Goal: Information Seeking & Learning: Learn about a topic

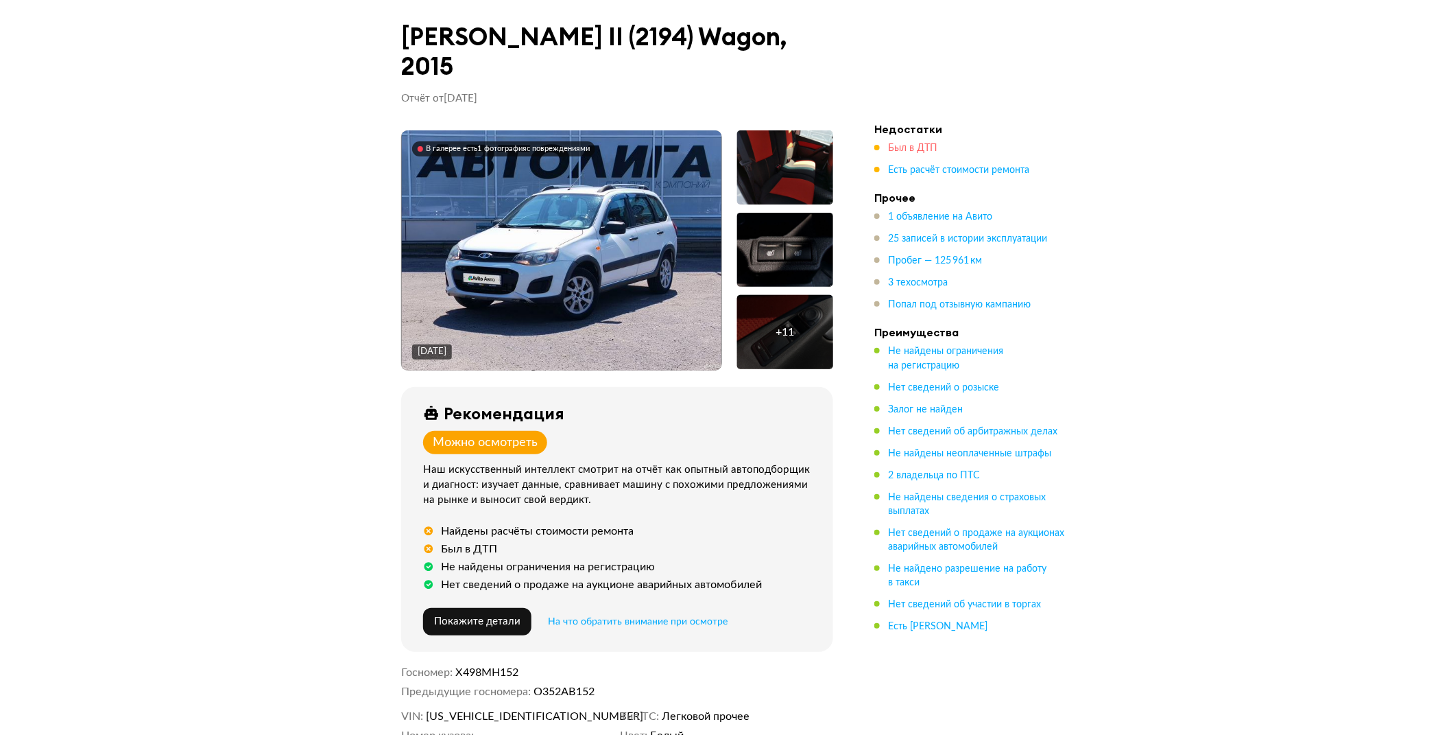
click at [903, 143] on span "Был в ДТП" at bounding box center [912, 148] width 49 height 10
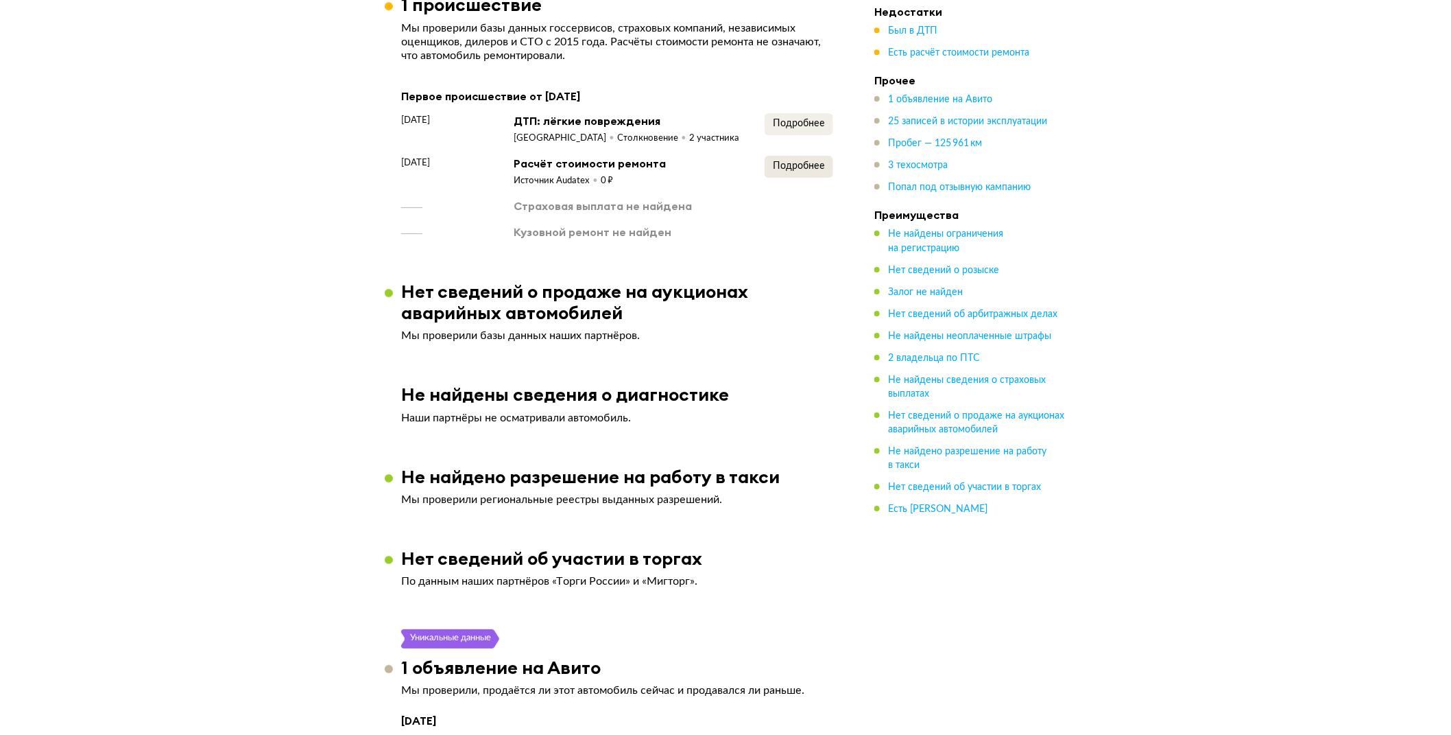
scroll to position [1835, 0]
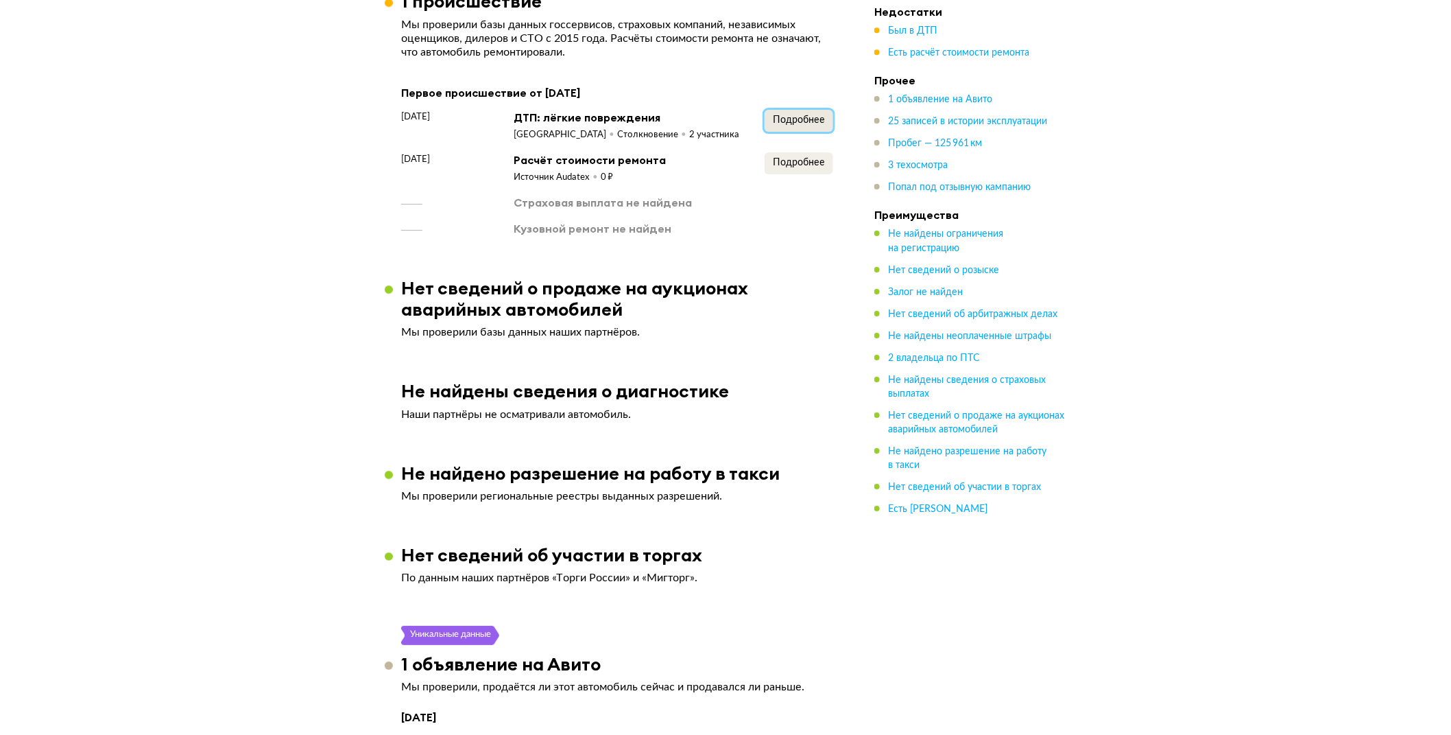
click at [777, 115] on span "Подробнее" at bounding box center [799, 120] width 52 height 10
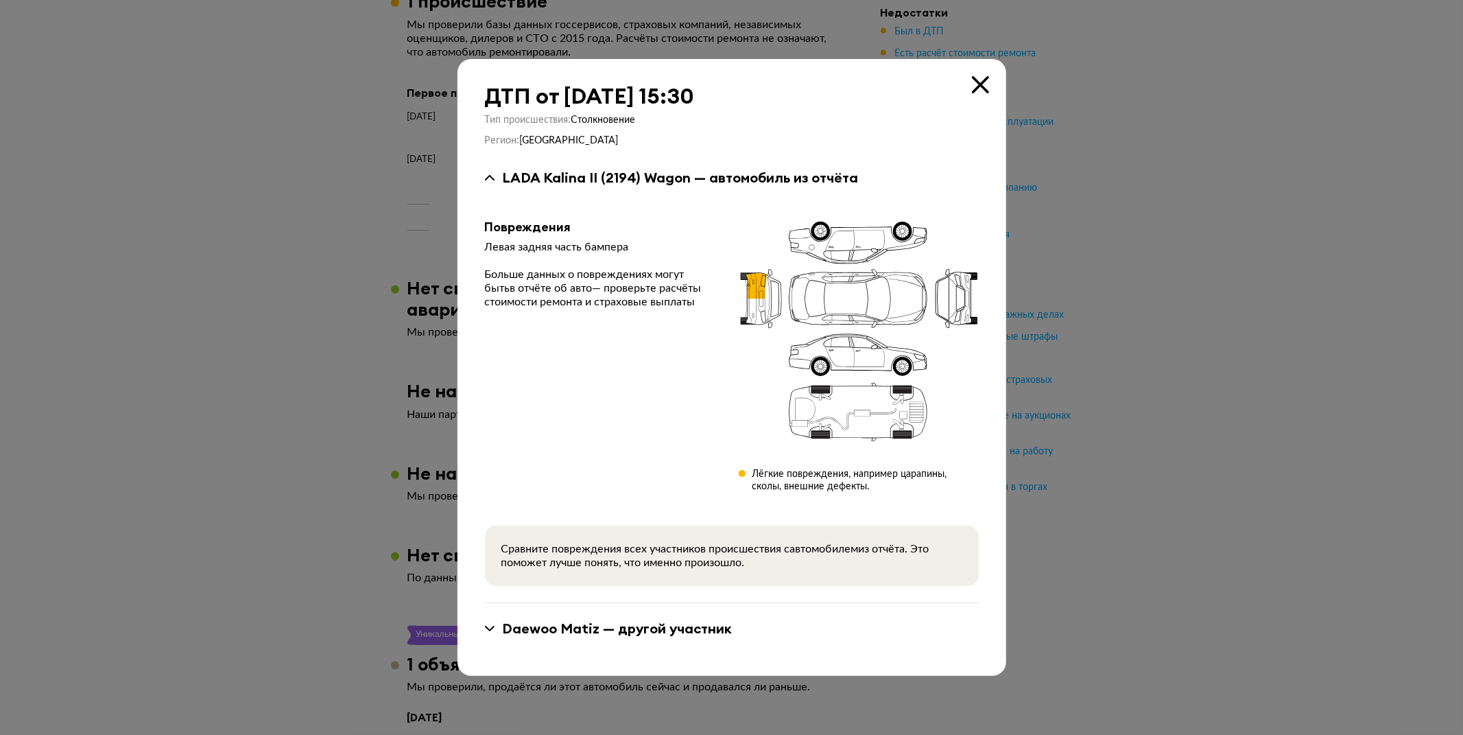
click at [1150, 211] on div at bounding box center [731, 367] width 1463 height 735
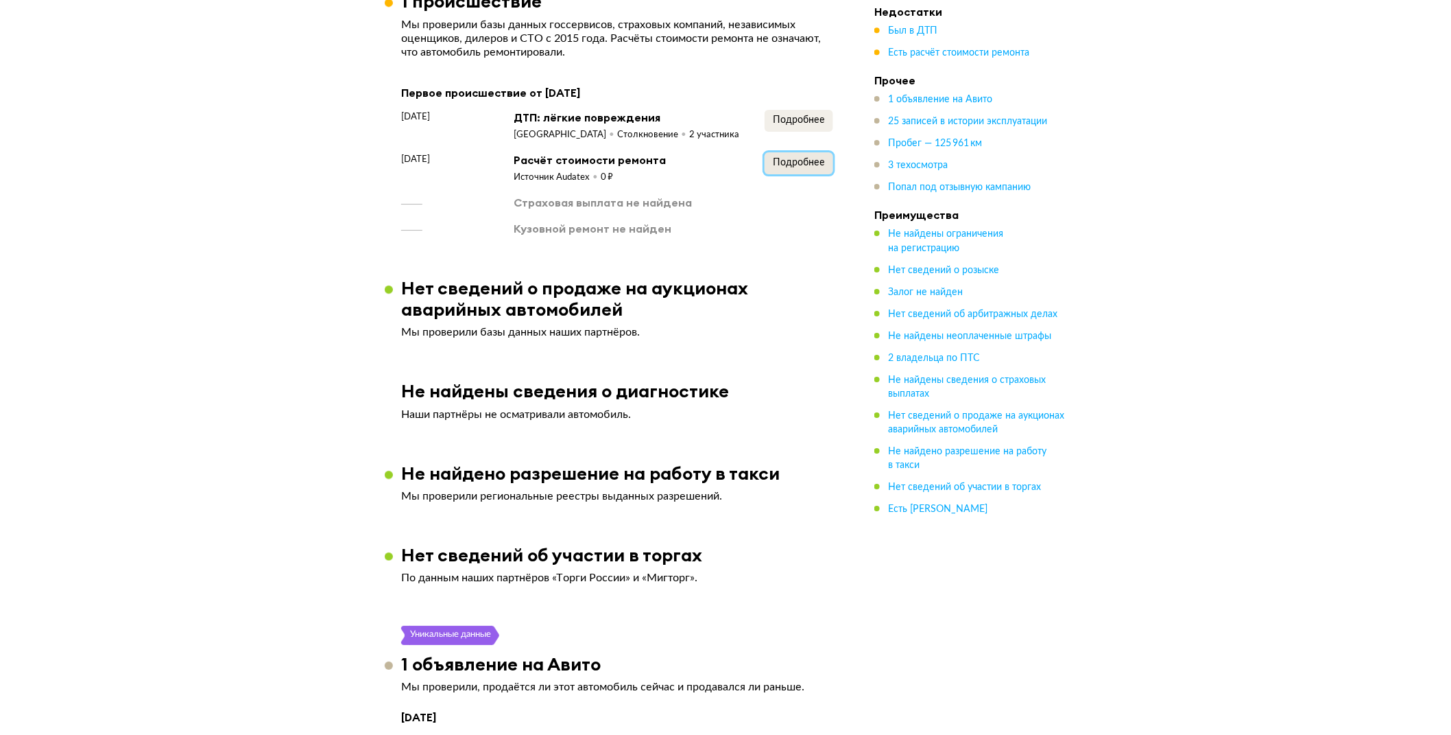
click at [798, 158] on span "Подробнее" at bounding box center [799, 163] width 52 height 10
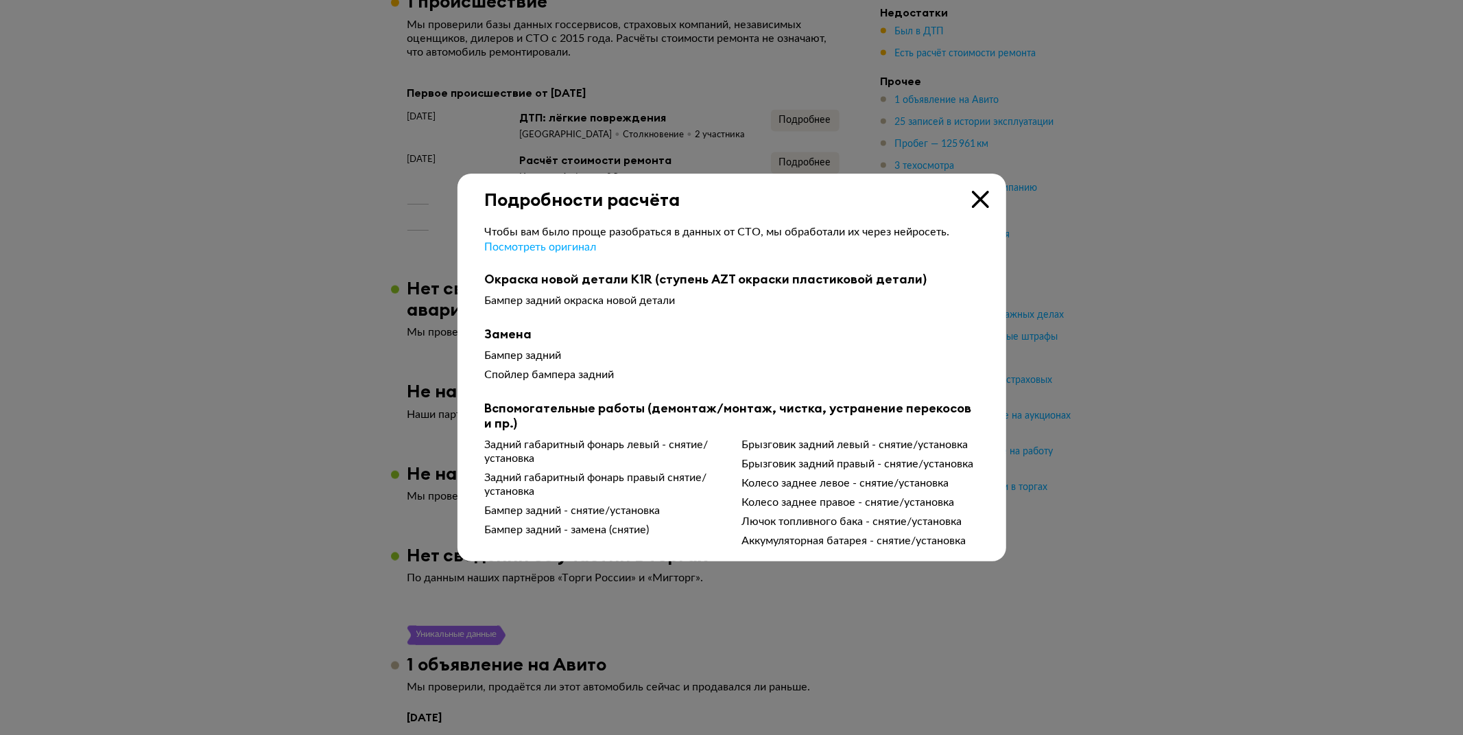
click at [1231, 256] on div at bounding box center [731, 367] width 1463 height 735
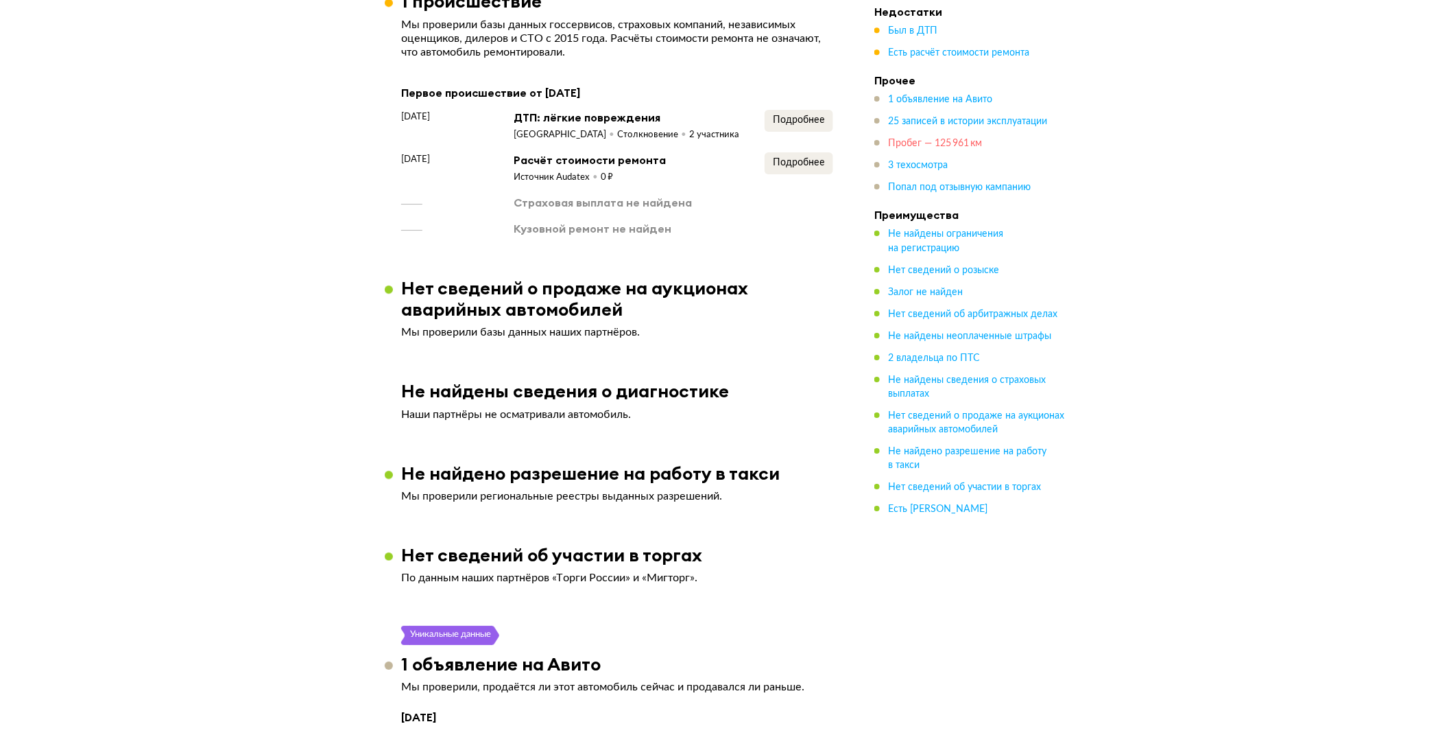
click at [949, 141] on span "Пробег — 125 961 км" at bounding box center [935, 144] width 94 height 10
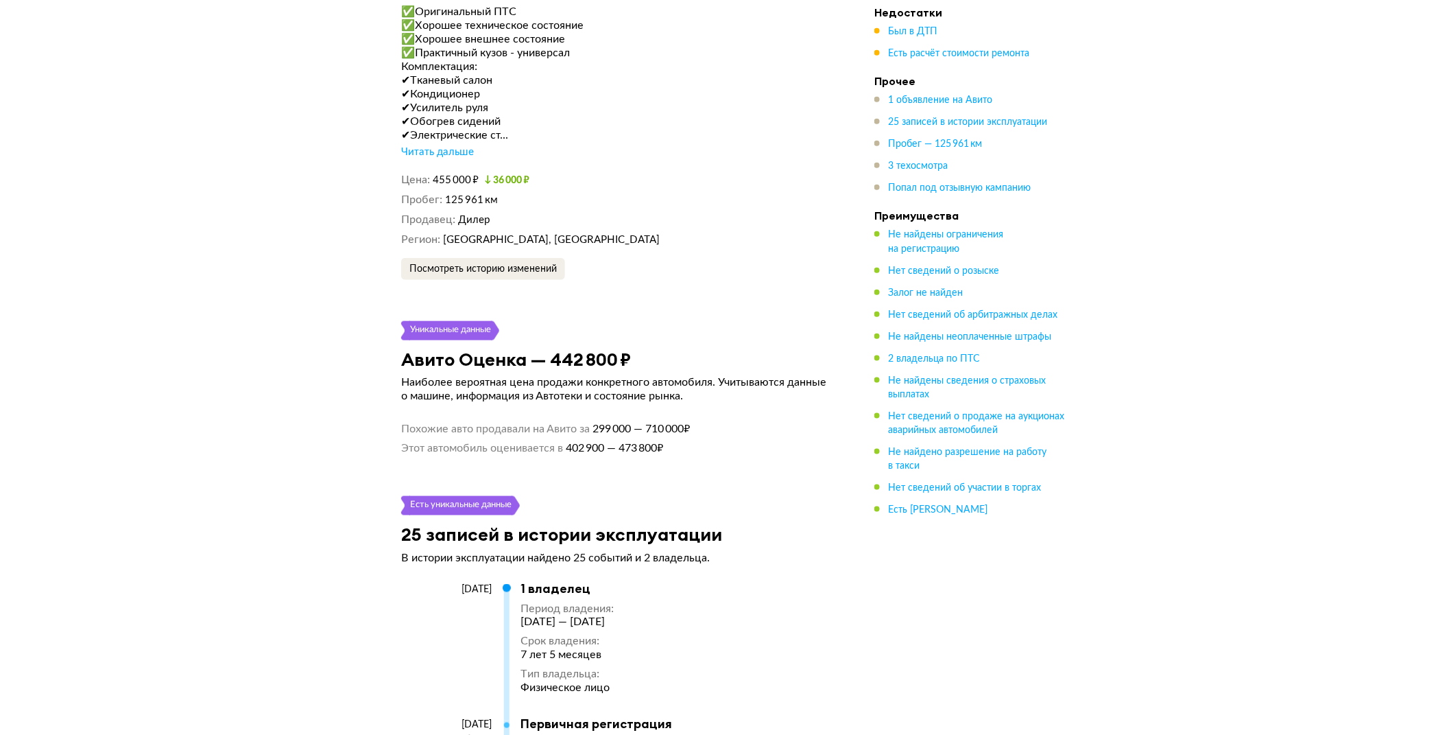
scroll to position [0, 0]
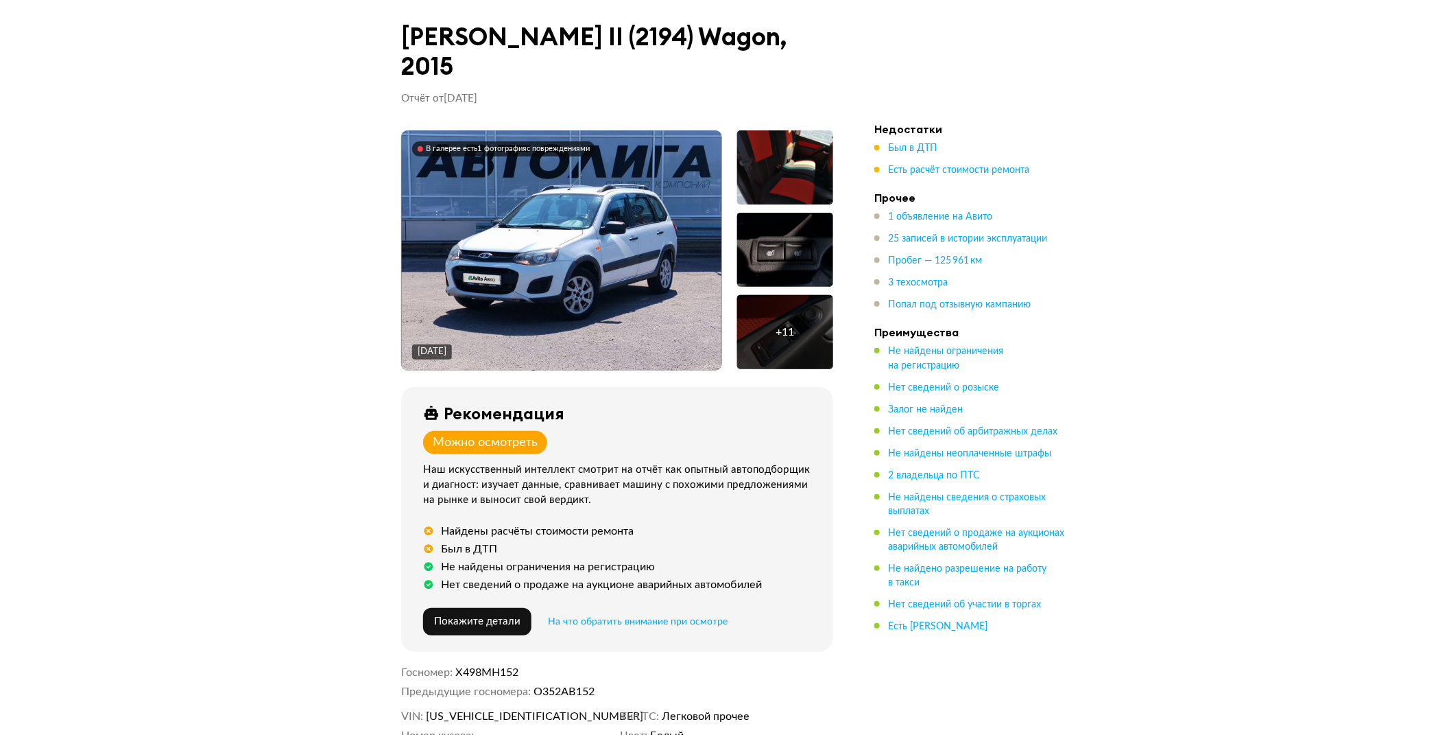
click at [547, 275] on img at bounding box center [562, 250] width 320 height 240
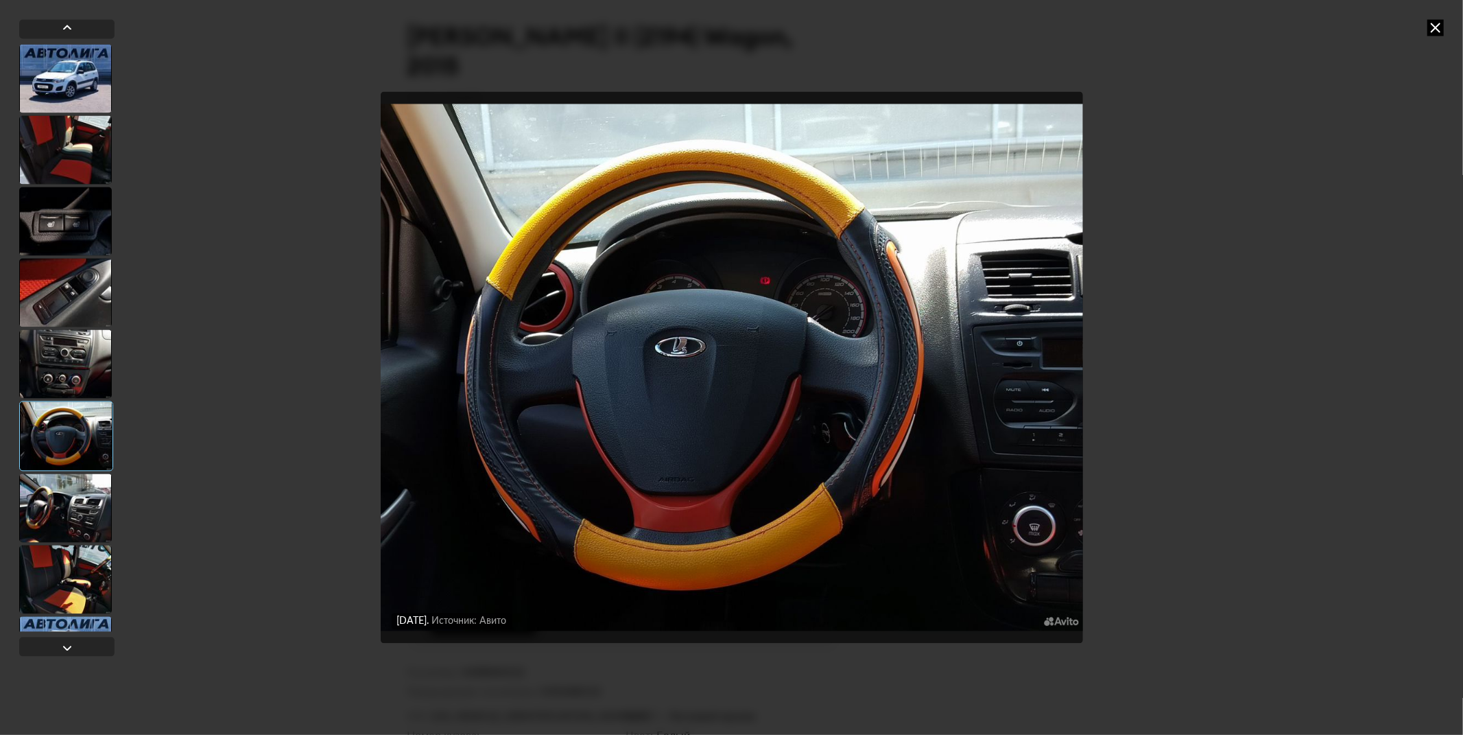
click at [1436, 31] on icon at bounding box center [1435, 27] width 16 height 16
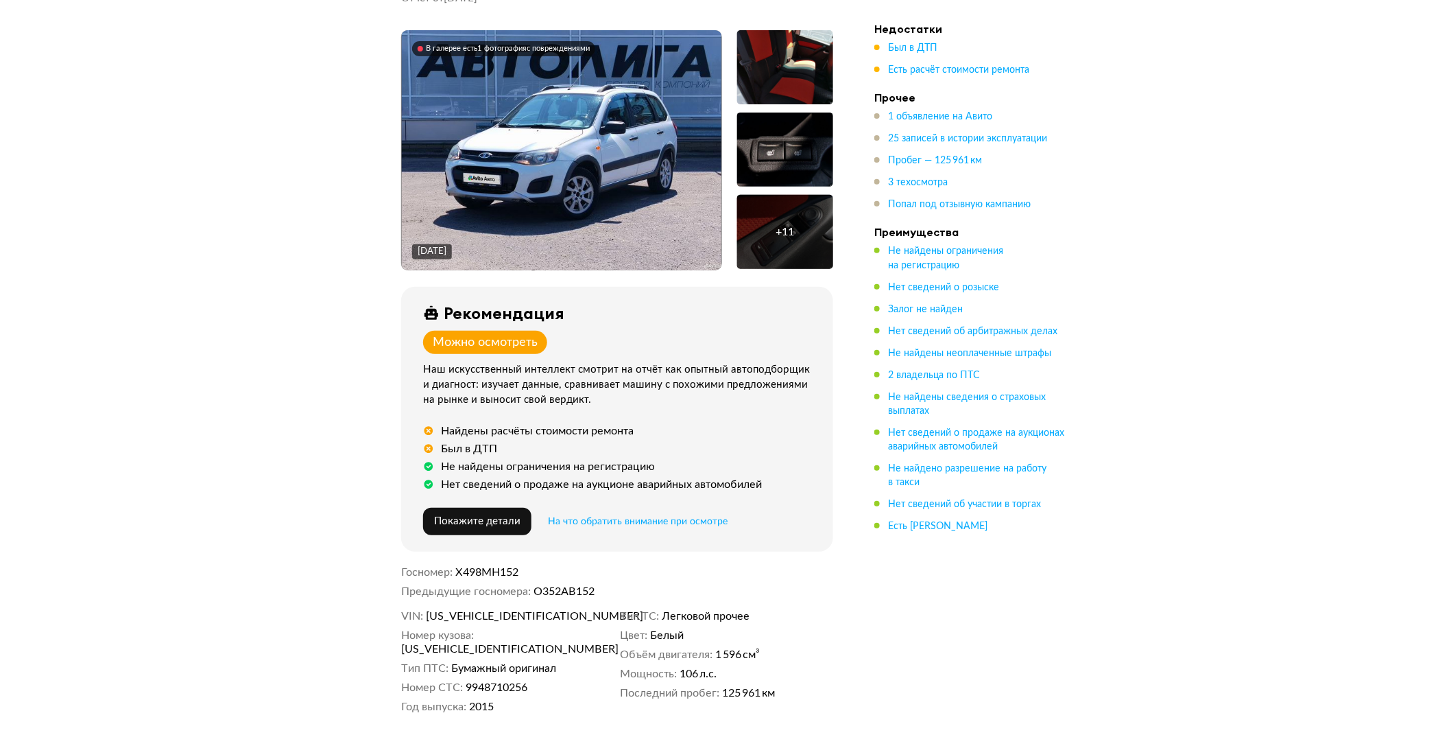
scroll to position [228, 0]
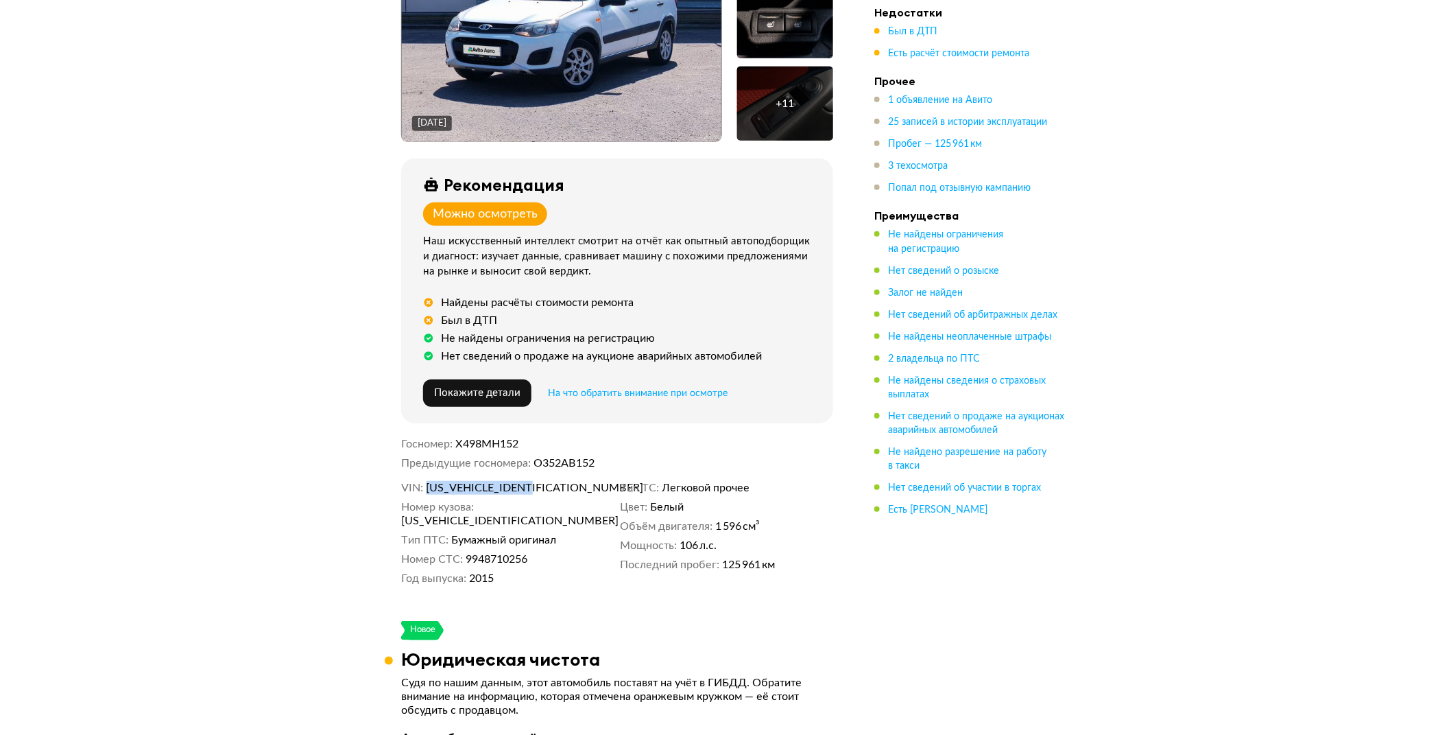
drag, startPoint x: 427, startPoint y: 456, endPoint x: 547, endPoint y: 456, distance: 120.7
click at [547, 481] on dd "[US_VEHICLE_IDENTIFICATION_NUMBER]" at bounding box center [521, 488] width 189 height 14
drag, startPoint x: 427, startPoint y: 455, endPoint x: 553, endPoint y: 461, distance: 125.7
click at [553, 481] on dd "[US_VEHICLE_IDENTIFICATION_NUMBER]" at bounding box center [521, 488] width 189 height 14
copy span "[US_VEHICLE_IDENTIFICATION_NUMBER]"
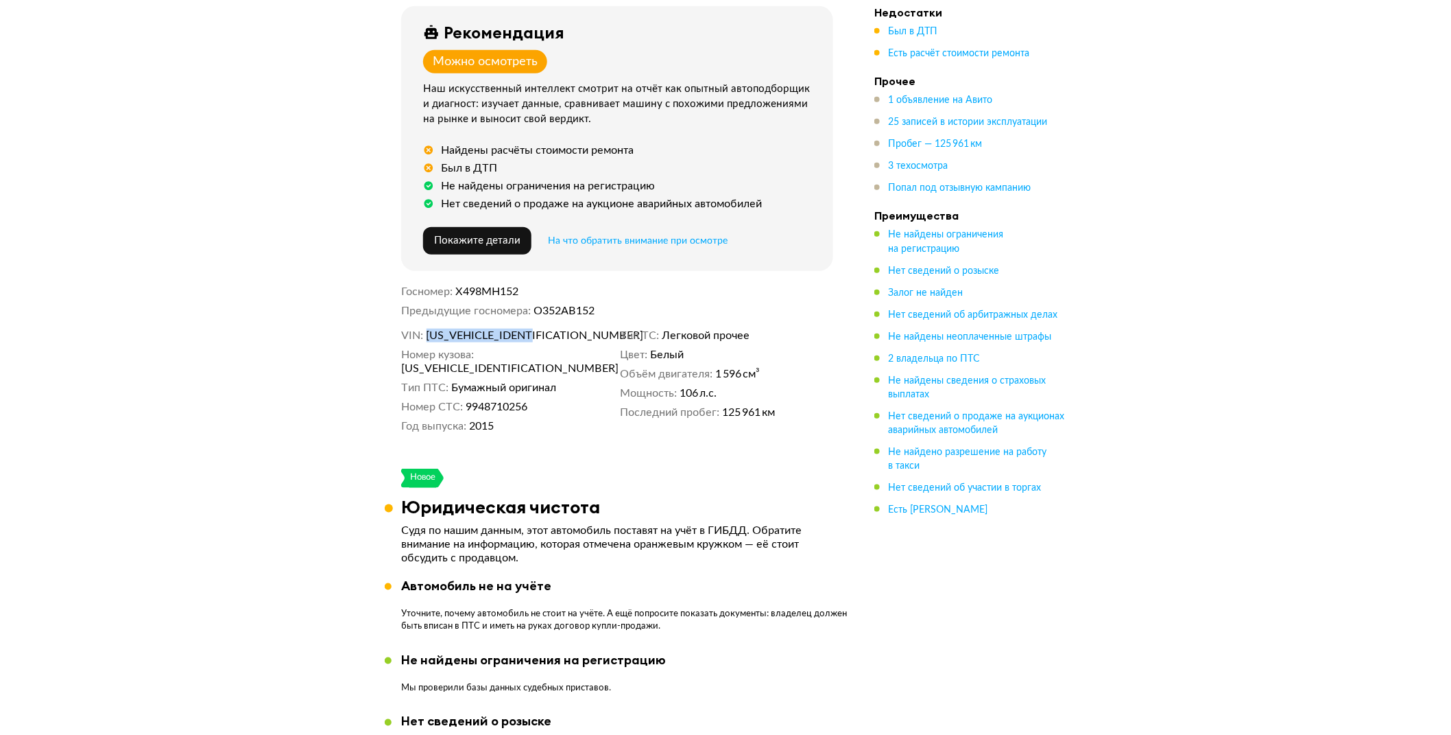
scroll to position [0, 0]
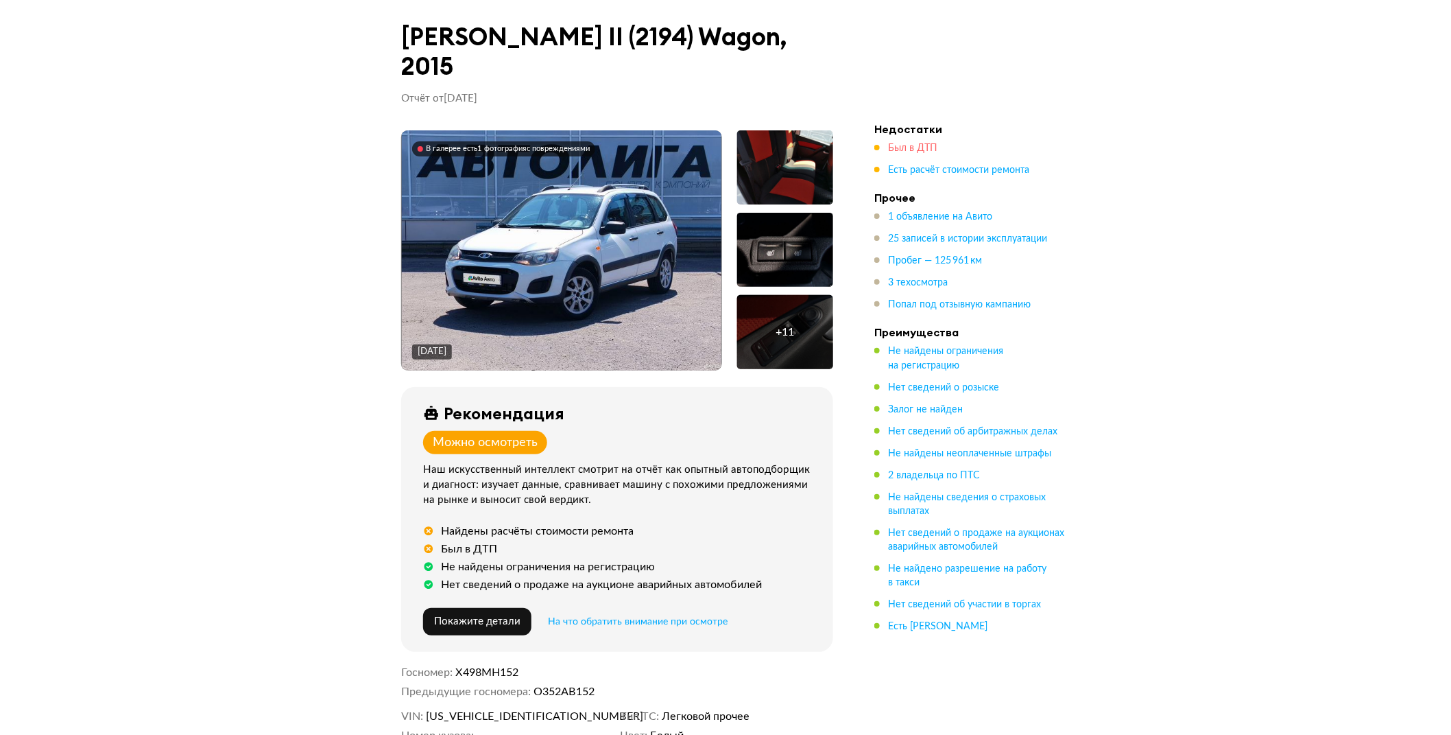
click at [899, 143] on span "Был в ДТП" at bounding box center [912, 148] width 49 height 10
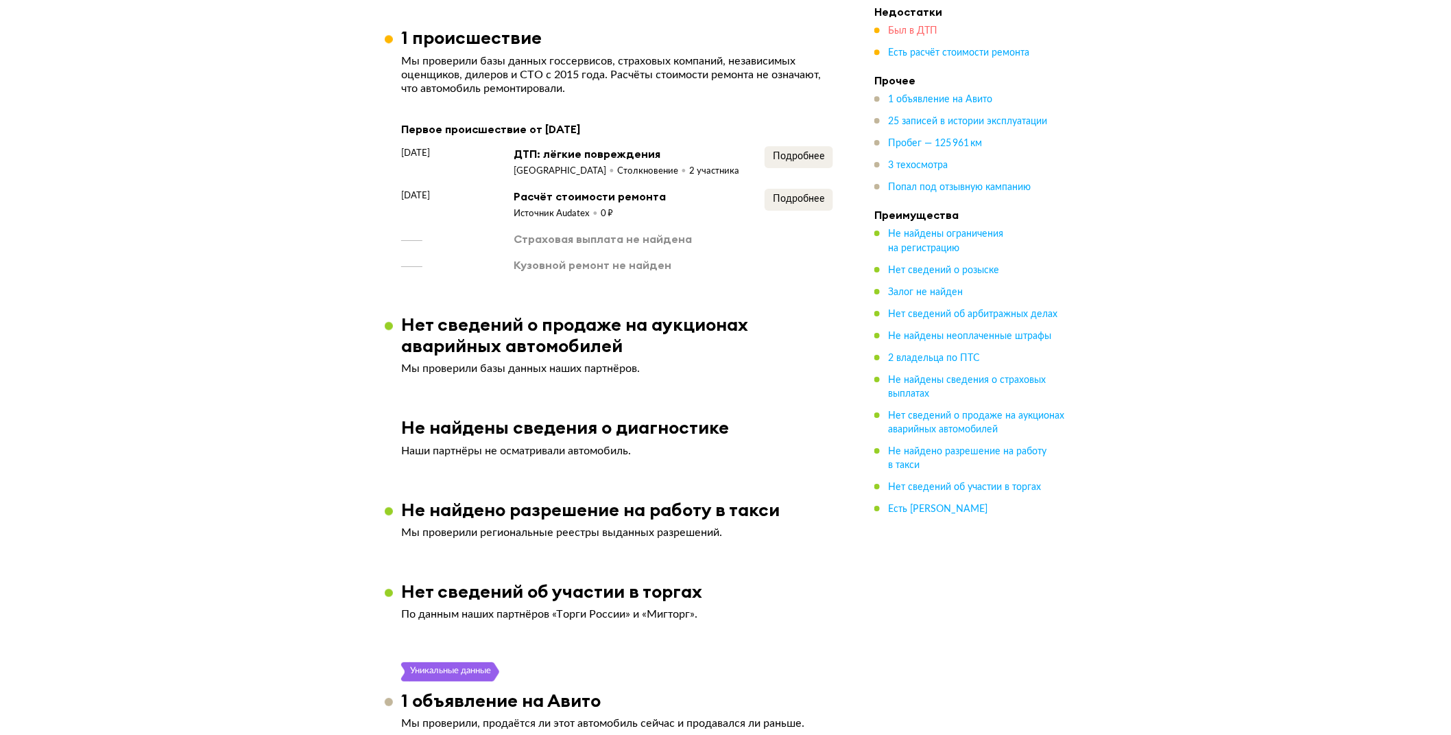
scroll to position [1835, 0]
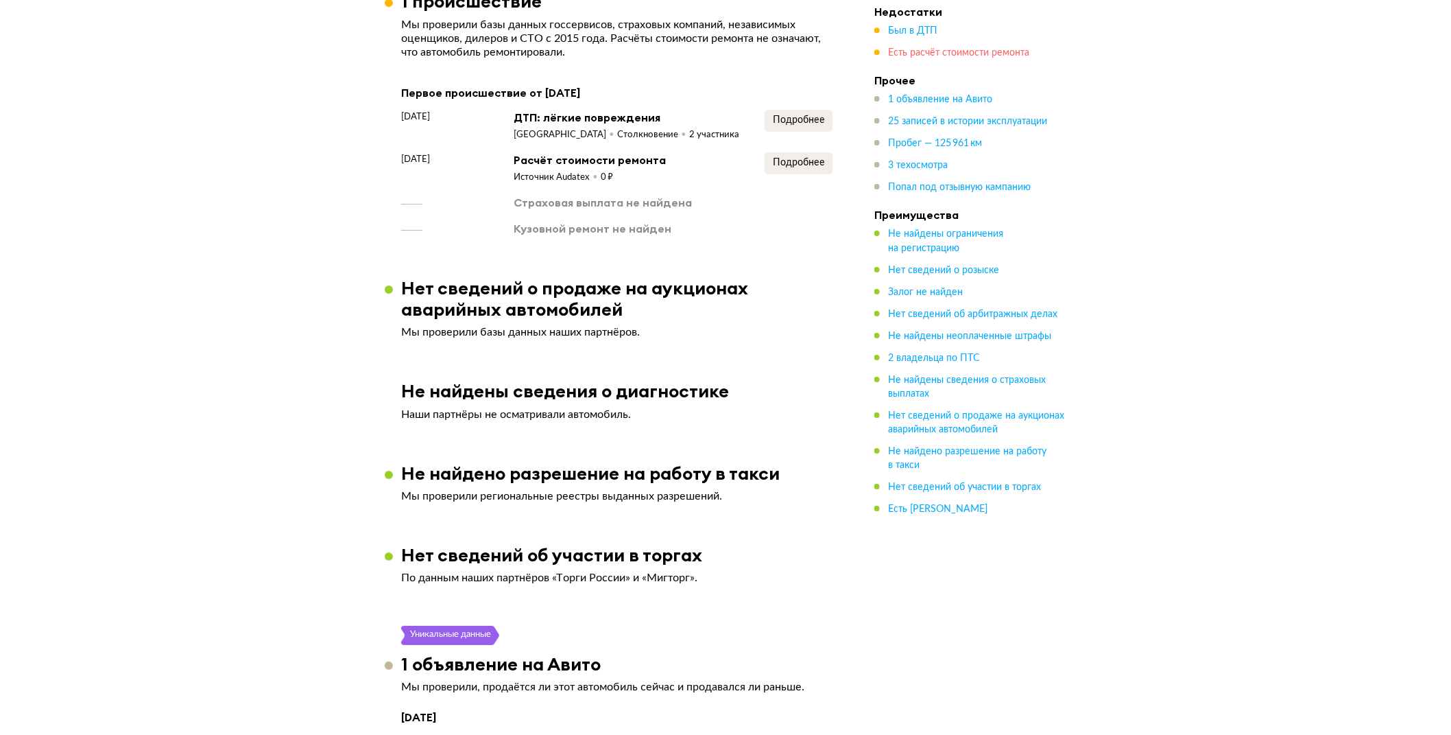
click at [911, 52] on span "Есть расчёт стоимости ремонта" at bounding box center [958, 54] width 141 height 10
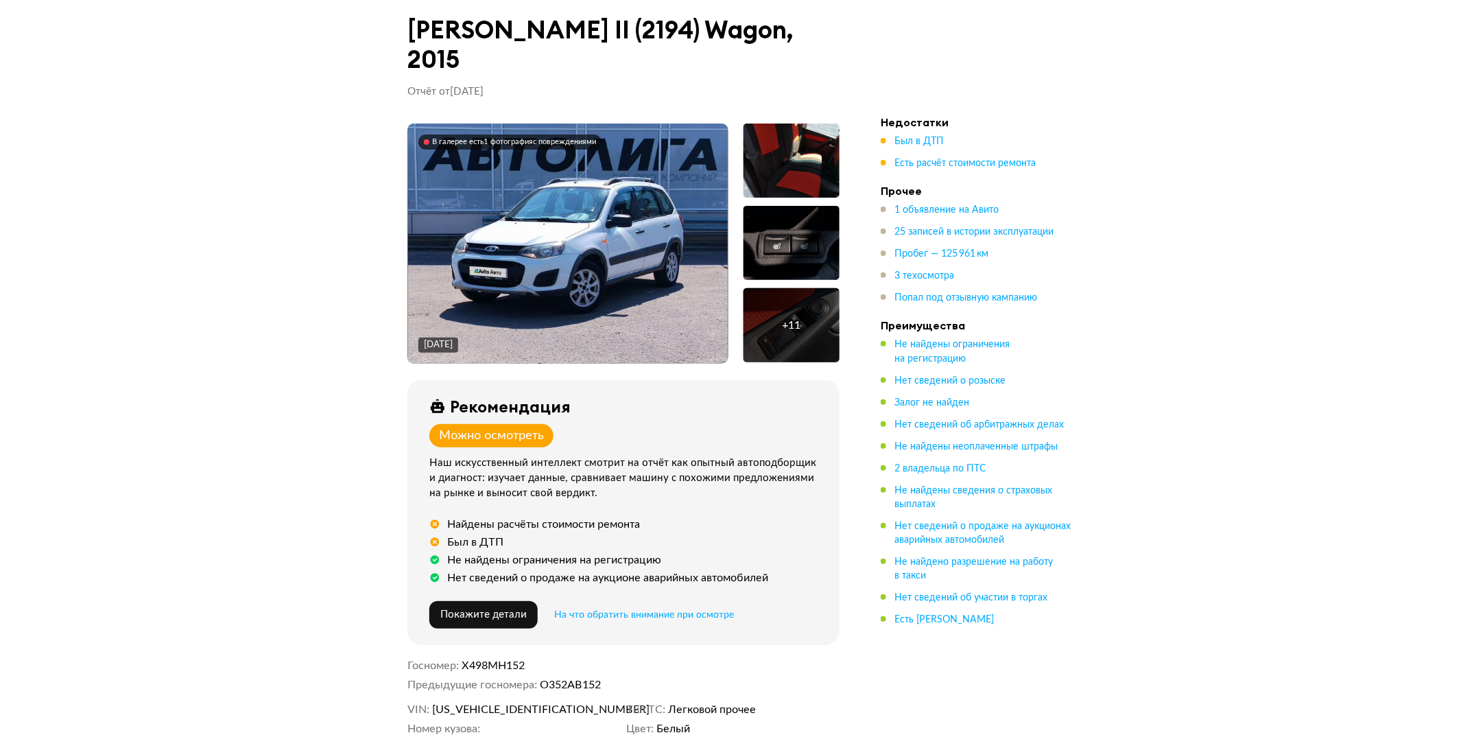
scroll to position [0, 0]
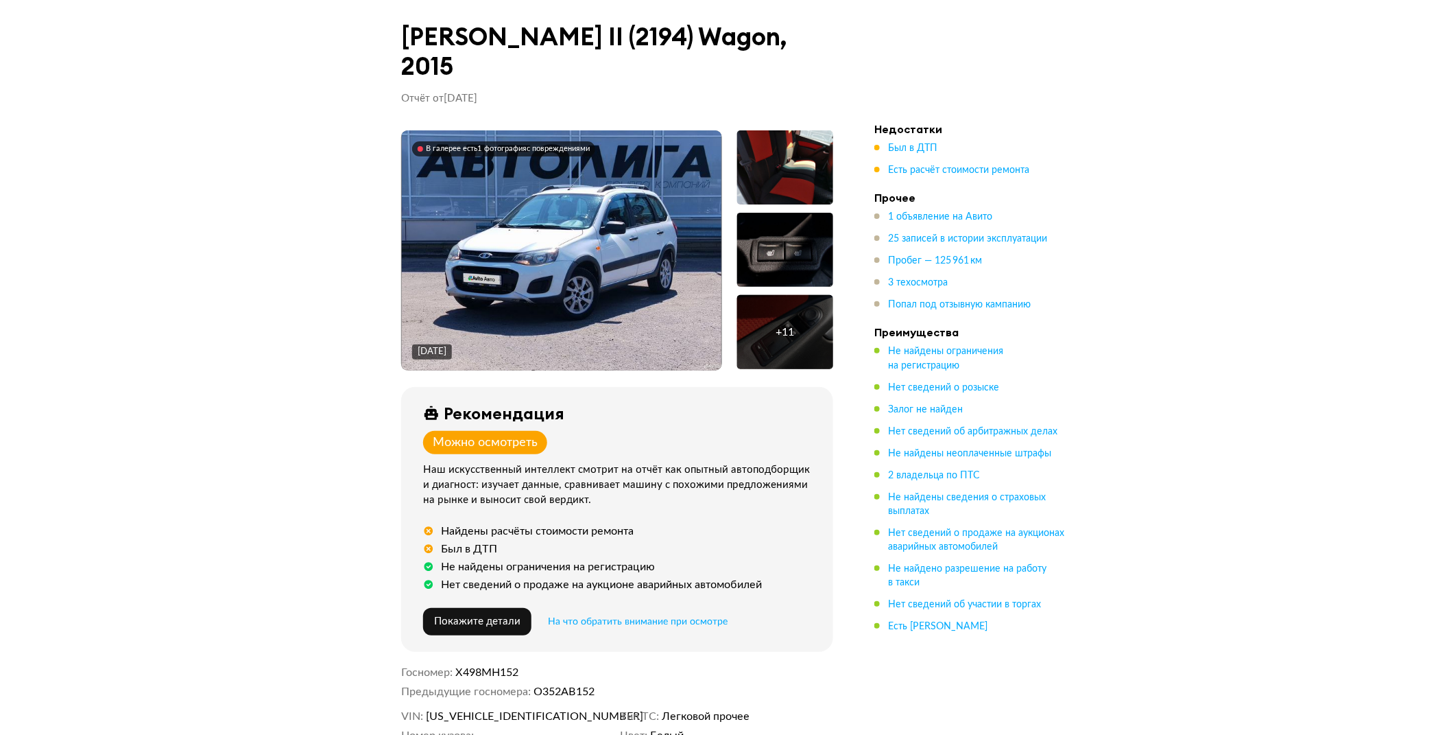
click at [591, 223] on img at bounding box center [562, 250] width 320 height 240
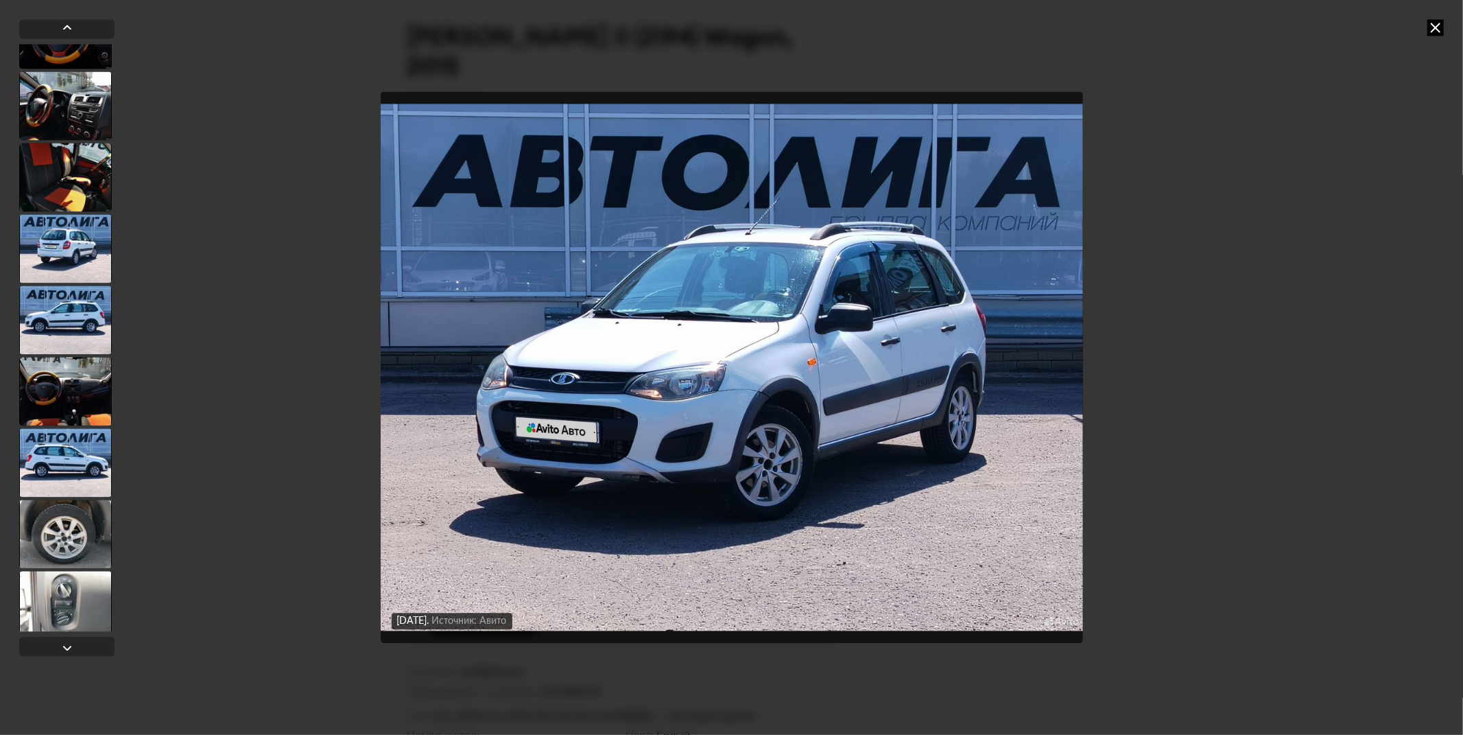
scroll to position [412, 0]
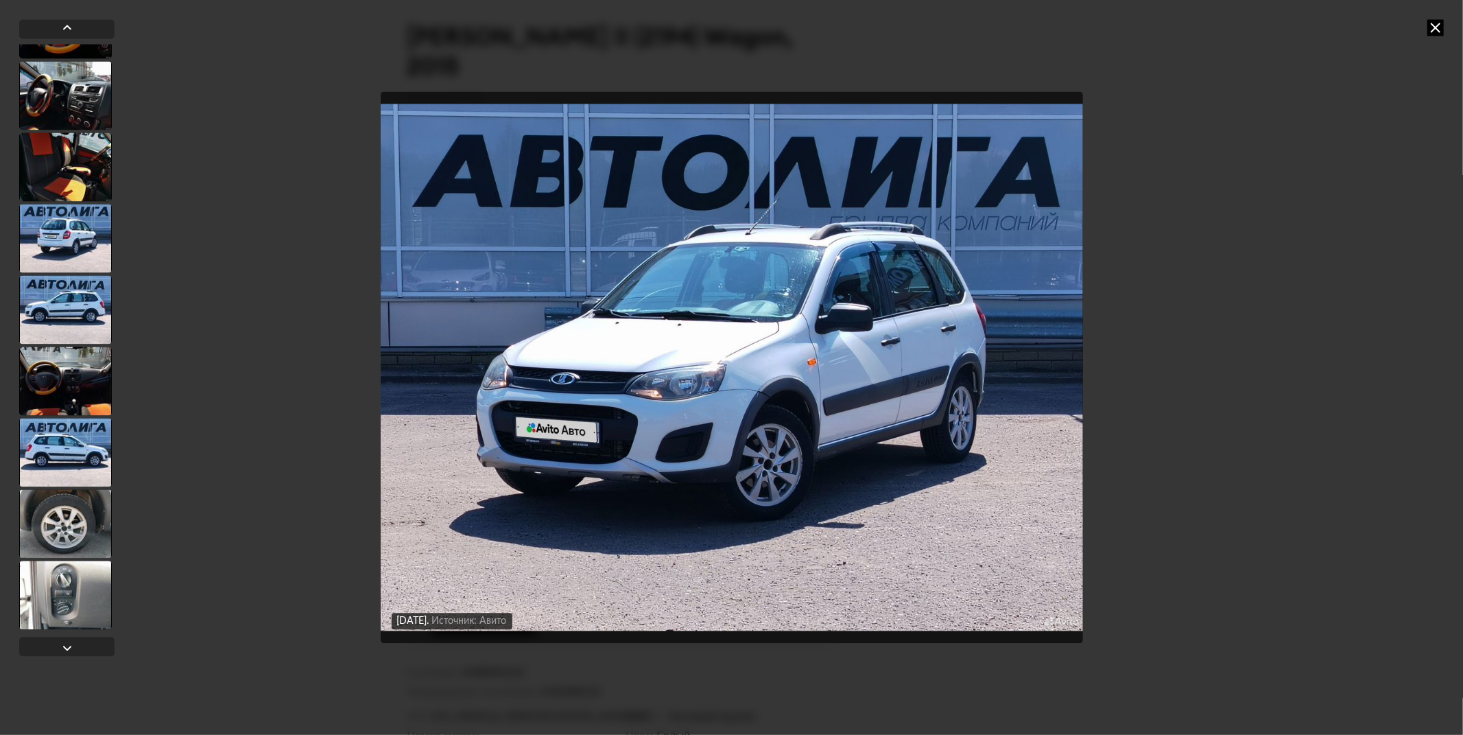
click at [91, 539] on div at bounding box center [65, 523] width 93 height 69
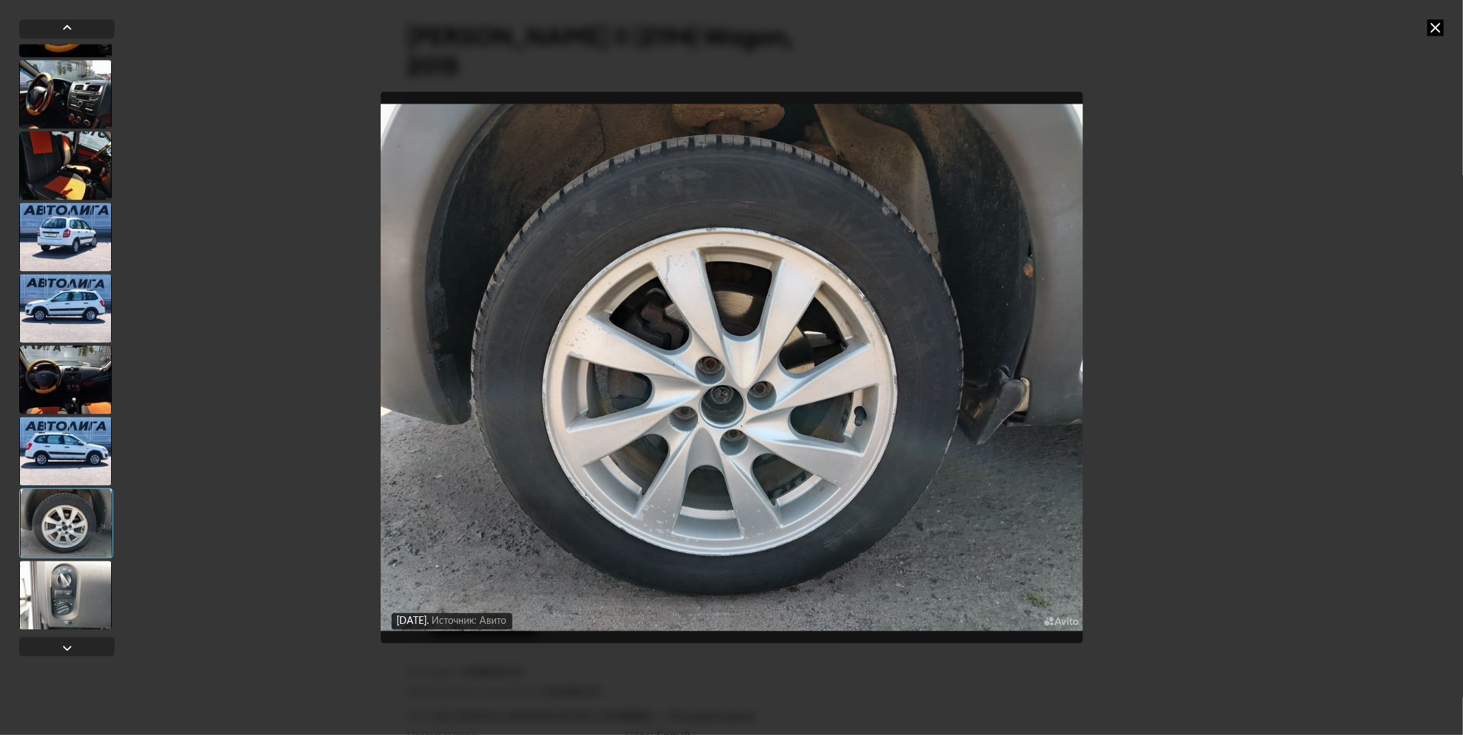
scroll to position [410, 0]
click at [79, 595] on div at bounding box center [65, 596] width 93 height 69
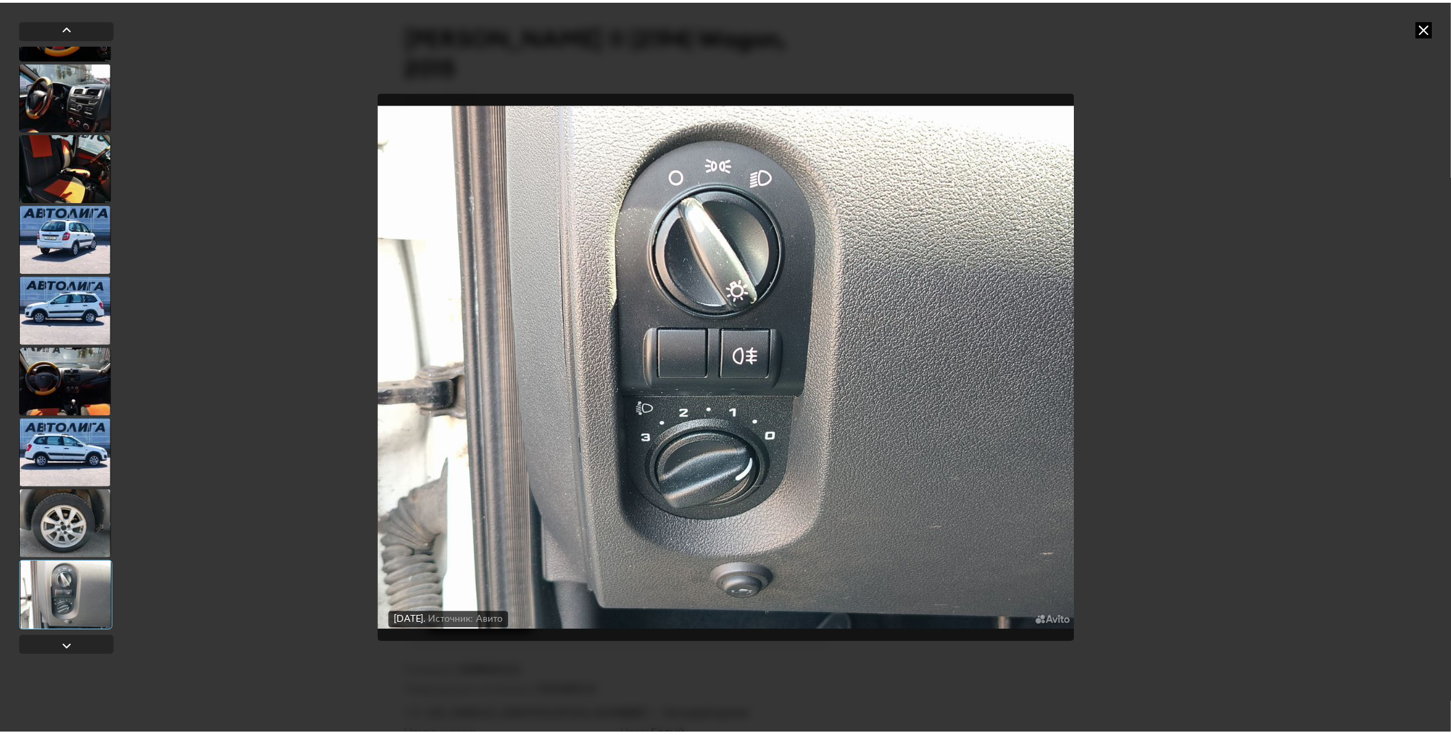
scroll to position [412, 0]
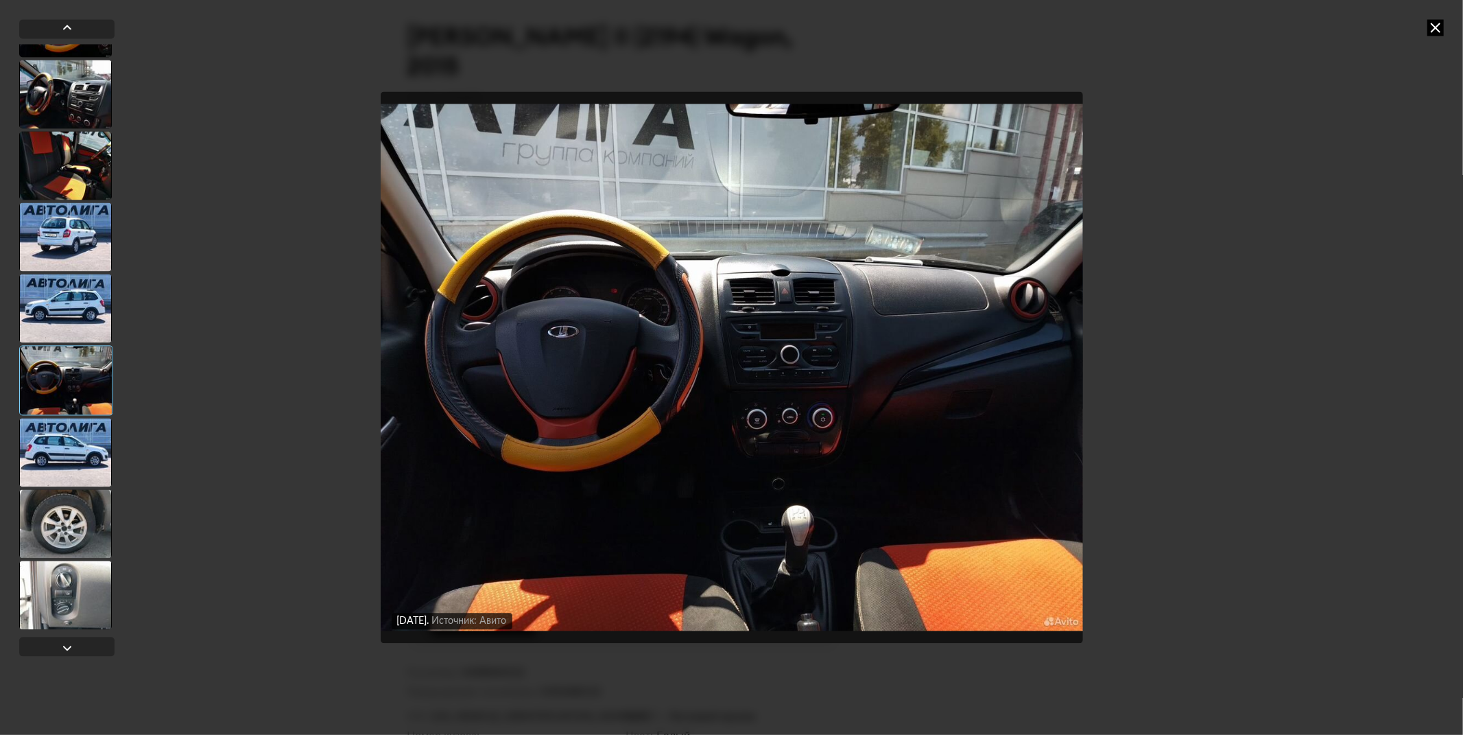
click at [1438, 32] on icon at bounding box center [1435, 27] width 16 height 16
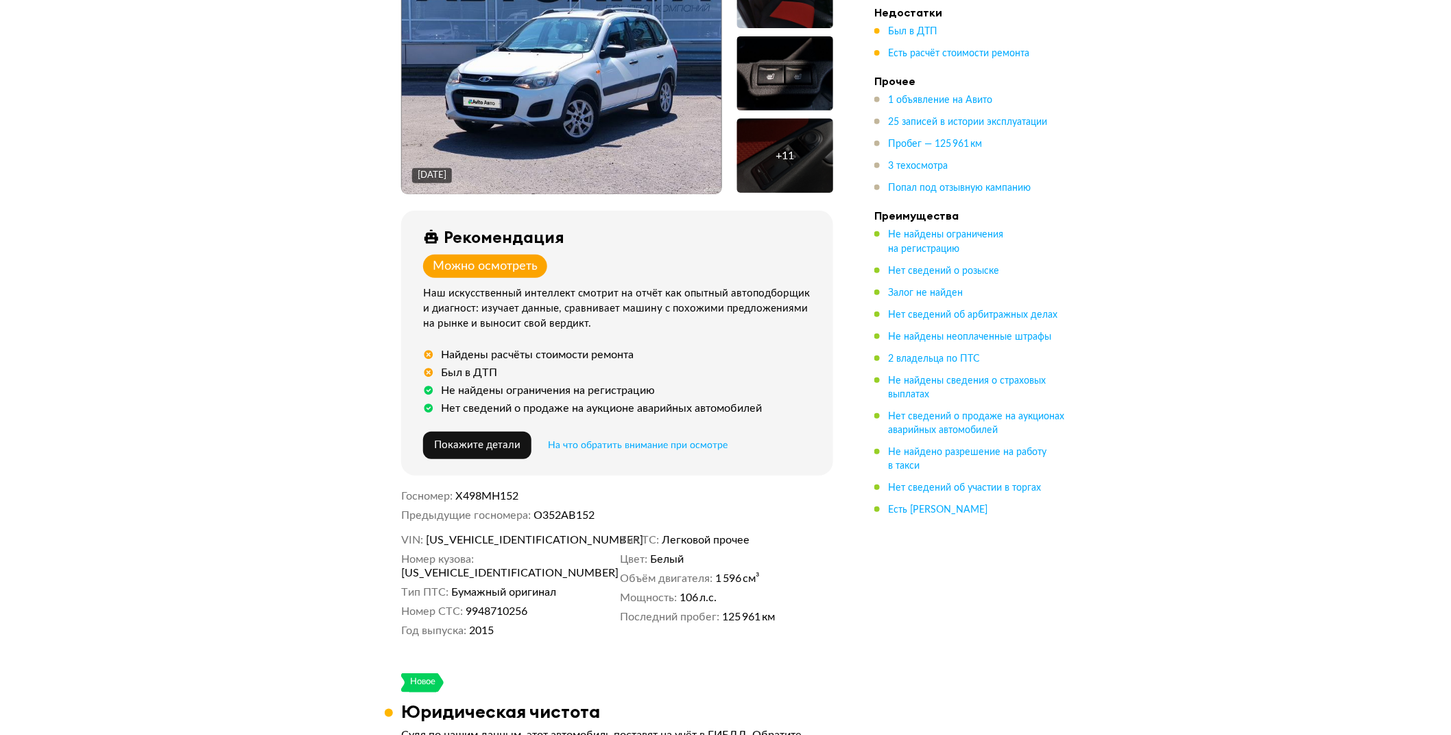
scroll to position [43, 0]
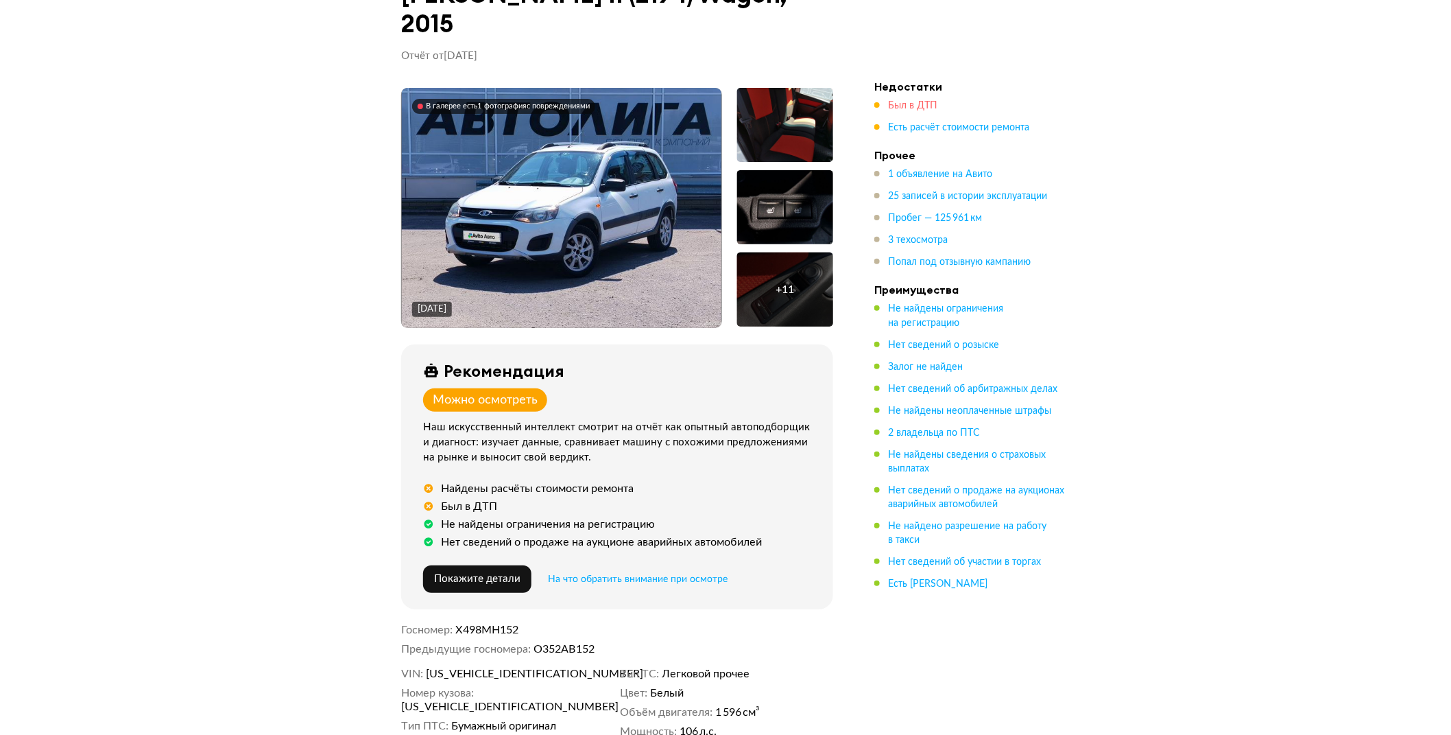
click at [915, 101] on span "Был в ДТП" at bounding box center [912, 106] width 49 height 10
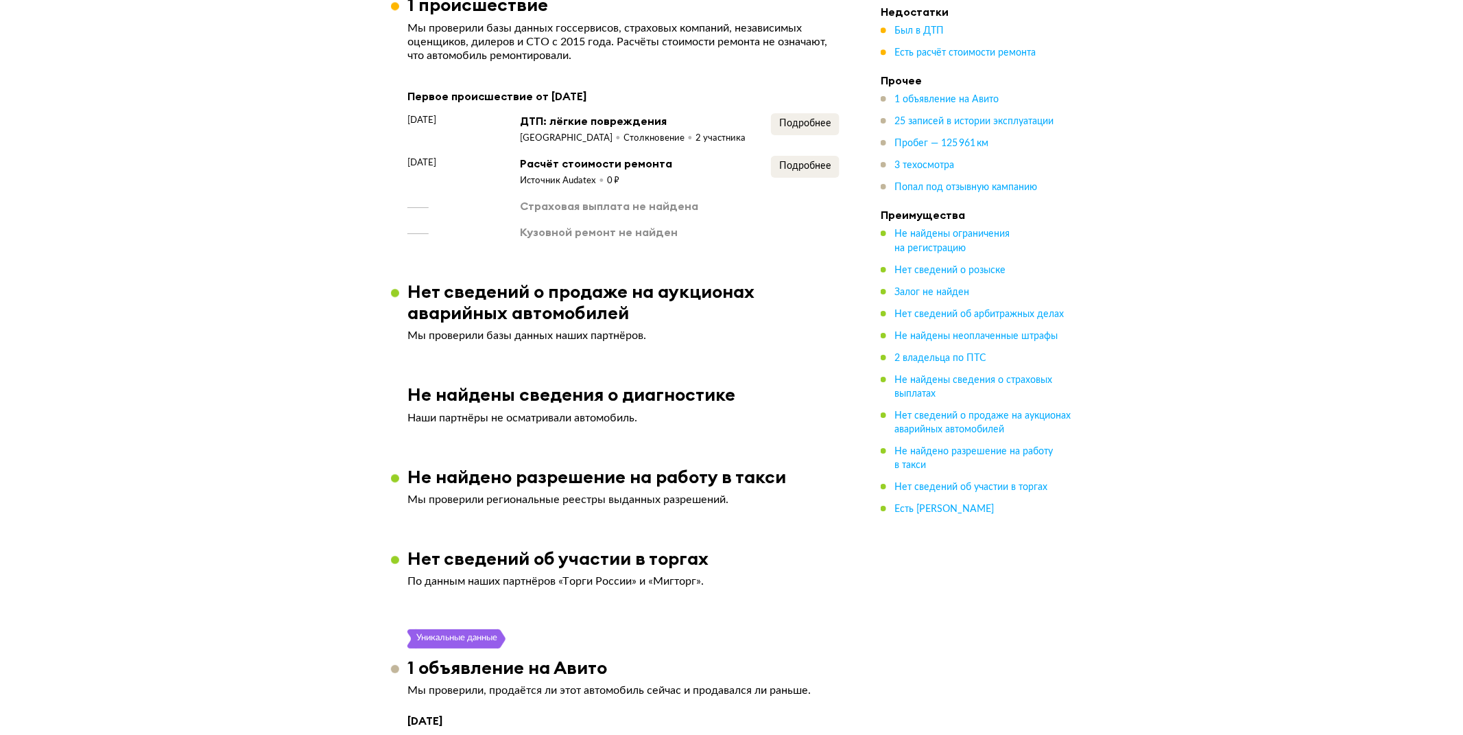
scroll to position [1835, 0]
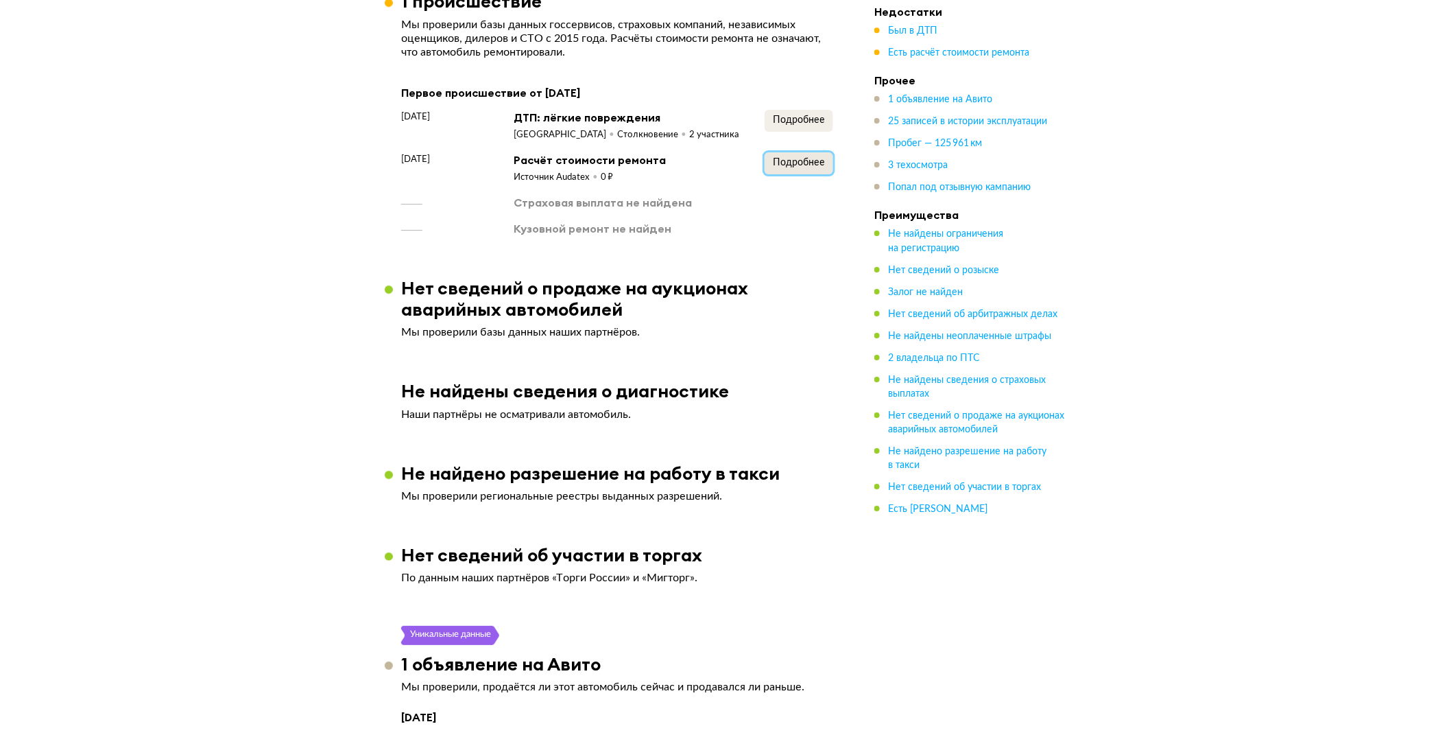
click at [810, 158] on span "Подробнее" at bounding box center [799, 163] width 52 height 10
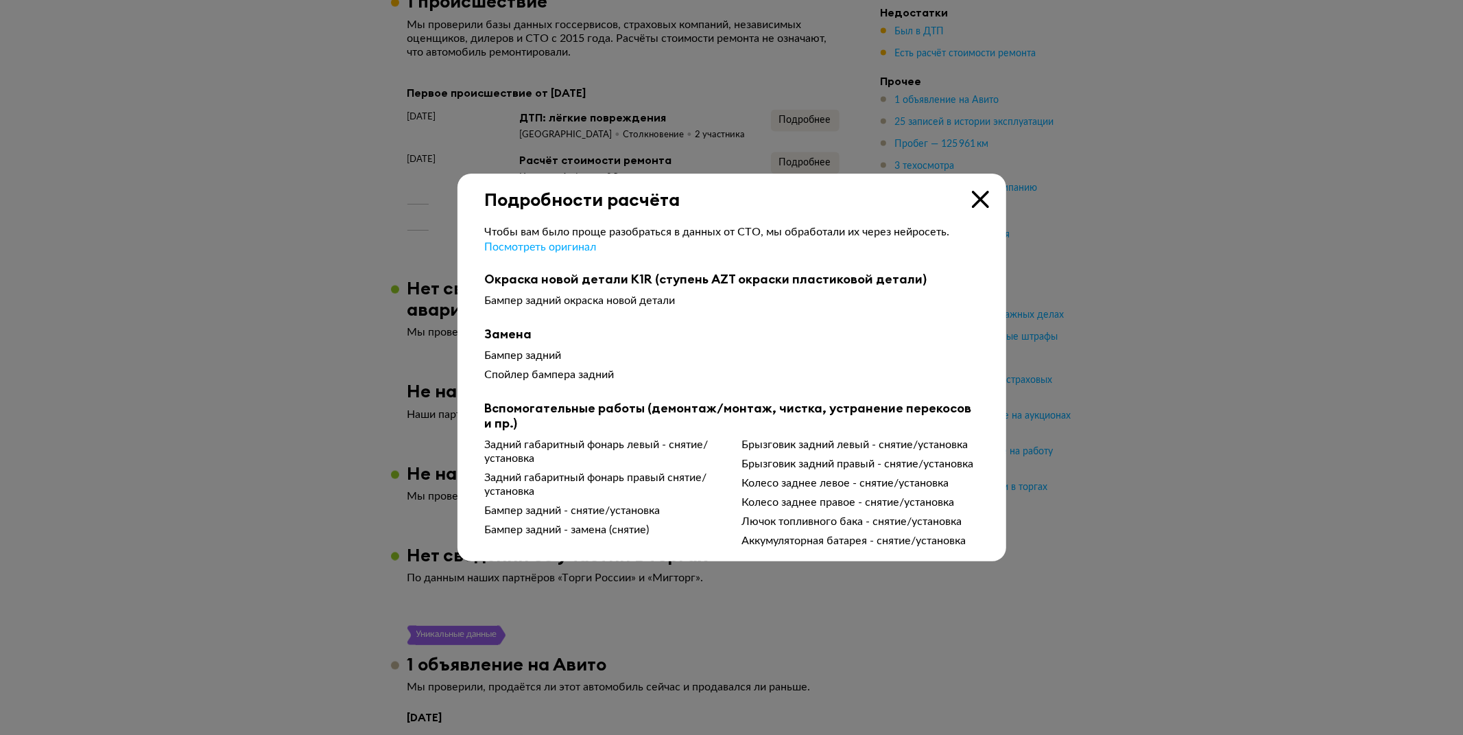
click at [827, 96] on div at bounding box center [731, 367] width 1463 height 735
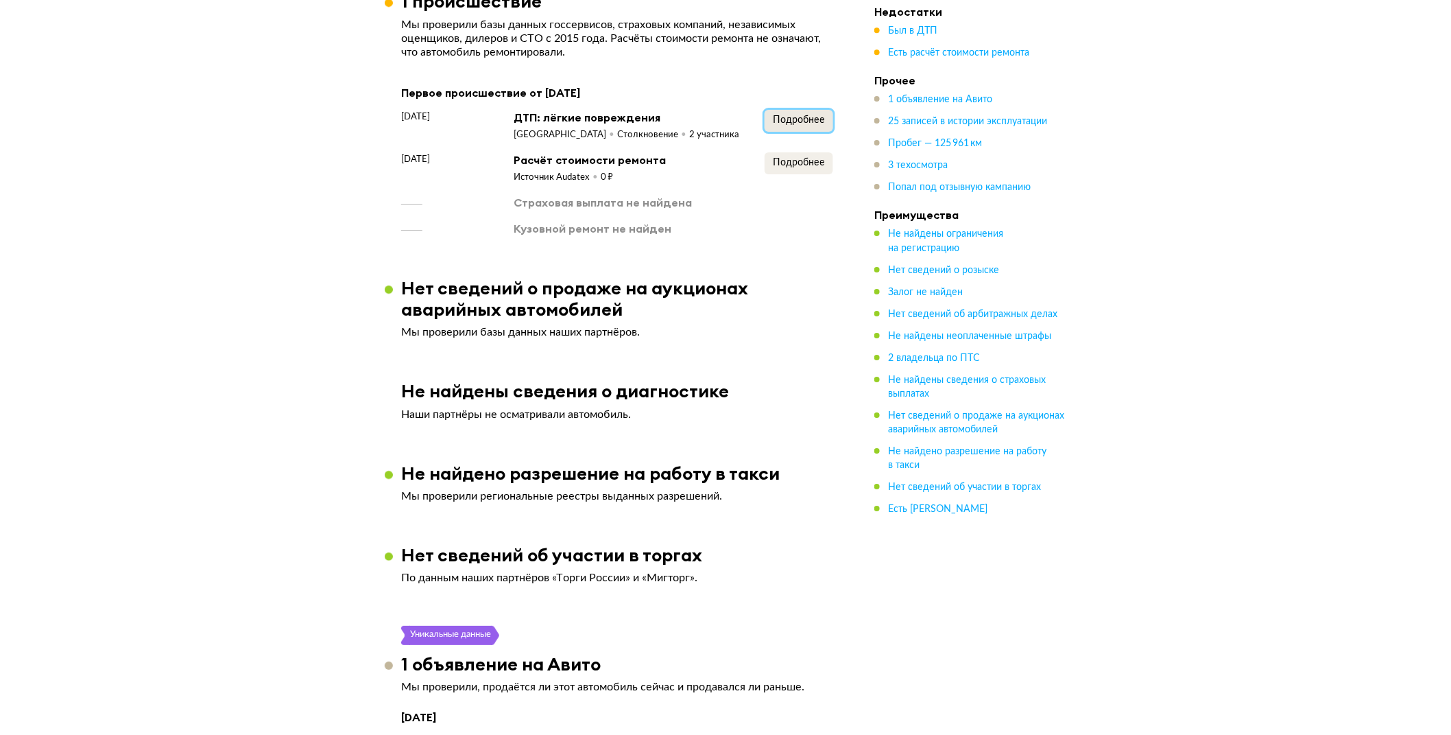
click at [805, 115] on span "Подробнее" at bounding box center [799, 120] width 52 height 10
